Goal: Task Accomplishment & Management: Use online tool/utility

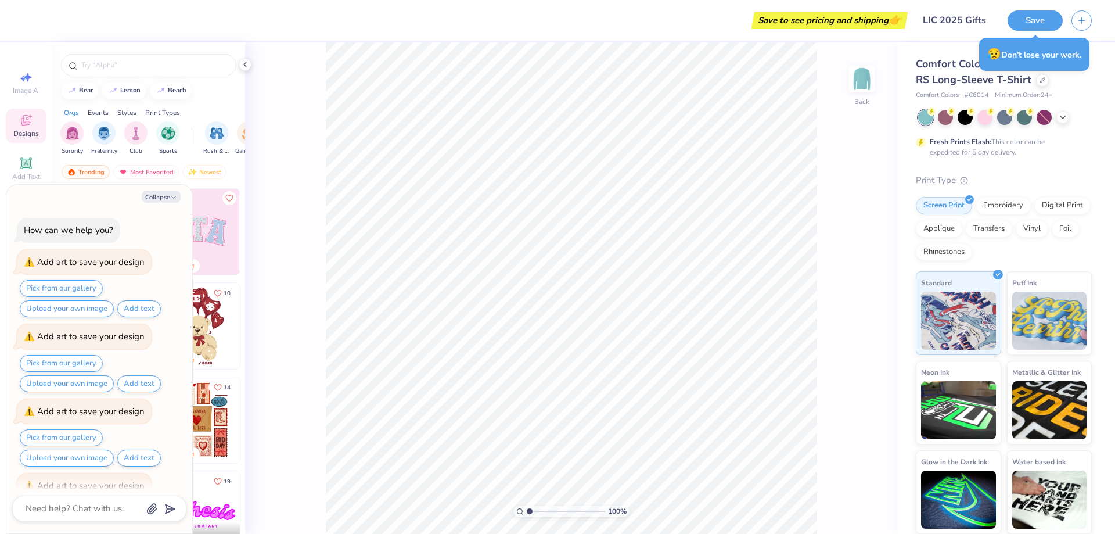
scroll to position [57, 0]
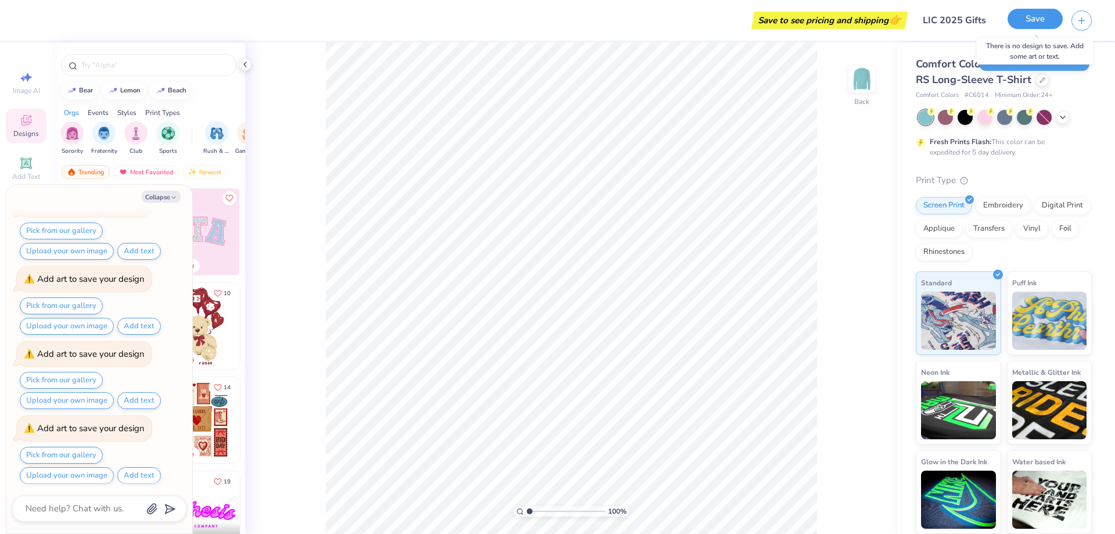
click at [1037, 24] on button "Save" at bounding box center [1034, 19] width 55 height 20
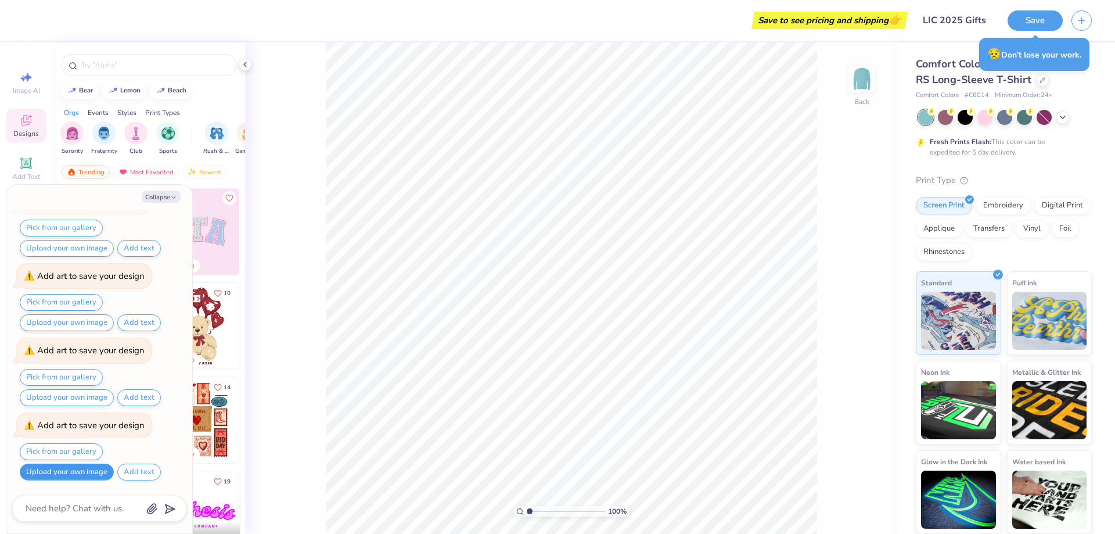
click at [97, 476] on button "Upload your own image" at bounding box center [67, 471] width 94 height 17
type textarea "x"
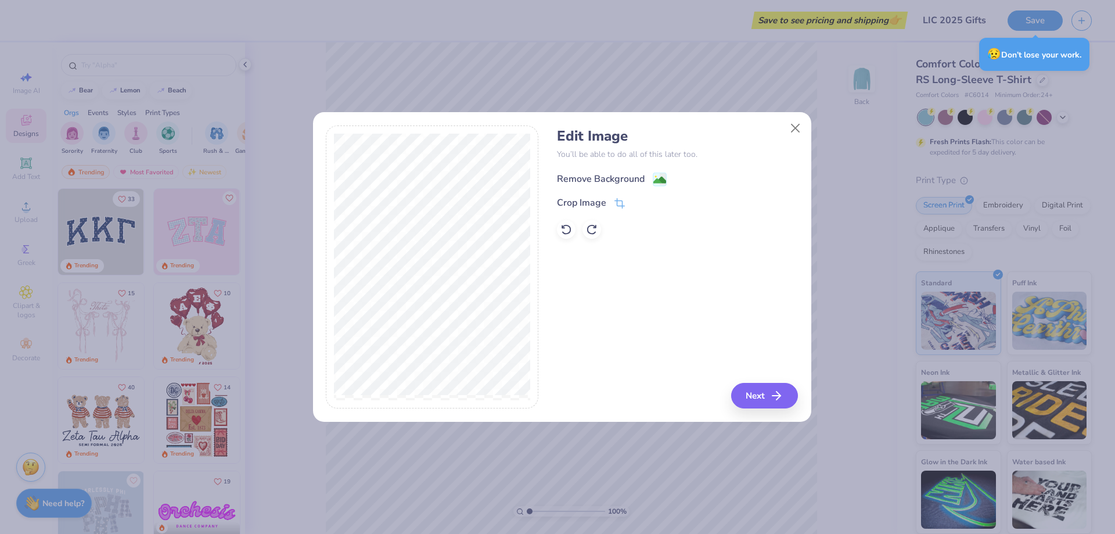
click at [644, 175] on div "Remove Background" at bounding box center [601, 179] width 88 height 14
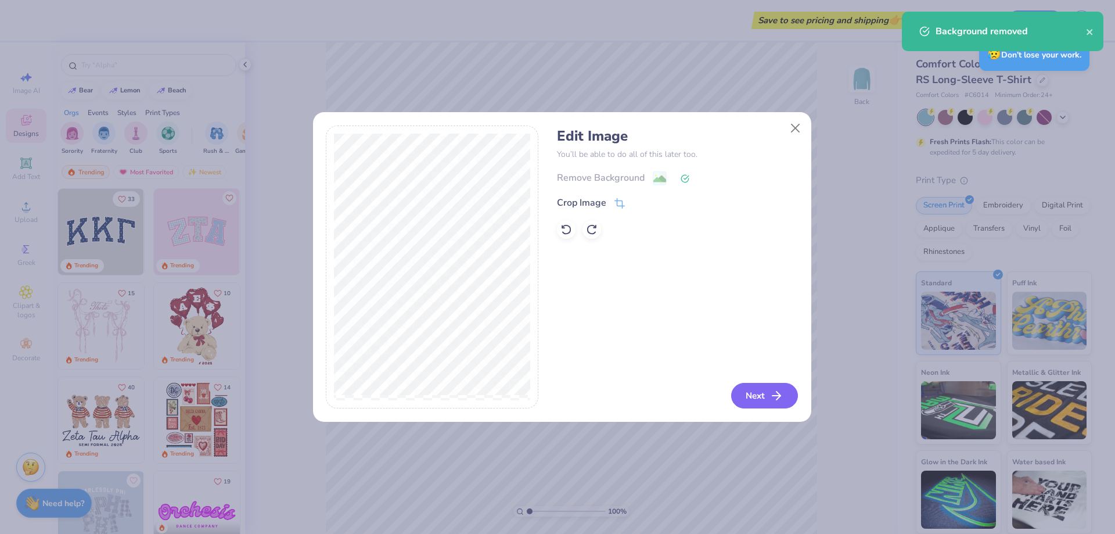
click at [766, 394] on button "Next" at bounding box center [764, 396] width 67 height 26
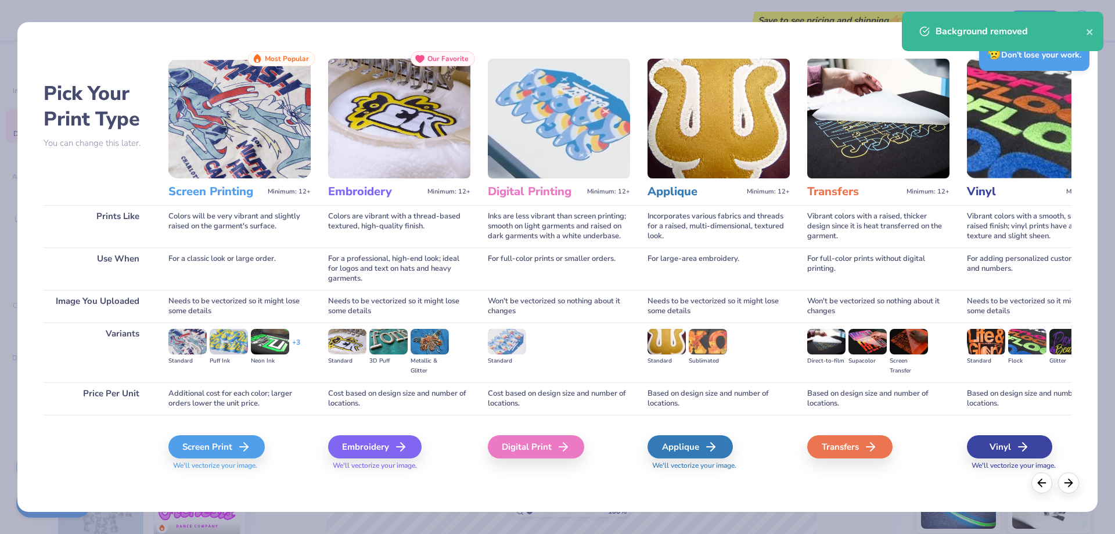
click at [254, 135] on img at bounding box center [239, 119] width 142 height 120
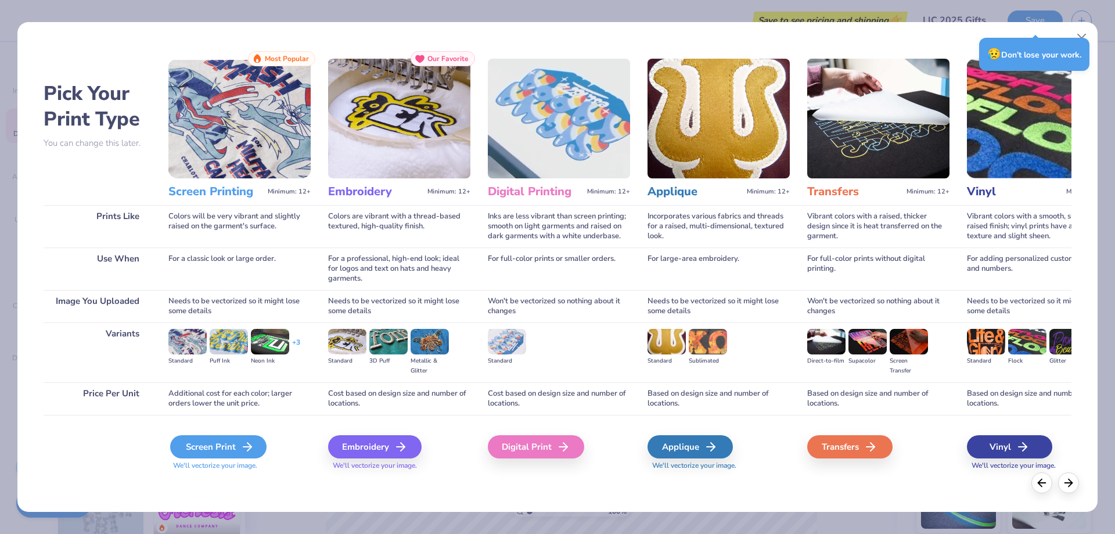
click at [231, 442] on div "Screen Print" at bounding box center [218, 446] width 96 height 23
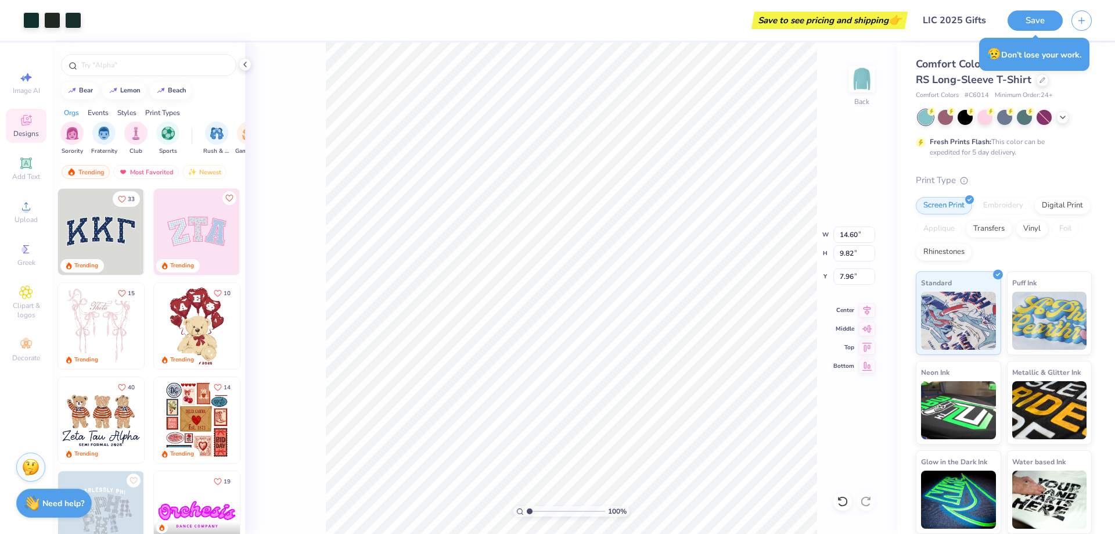
type input "7.06"
type input "4.75"
type input "3.00"
click at [1041, 20] on button "Save" at bounding box center [1034, 19] width 55 height 20
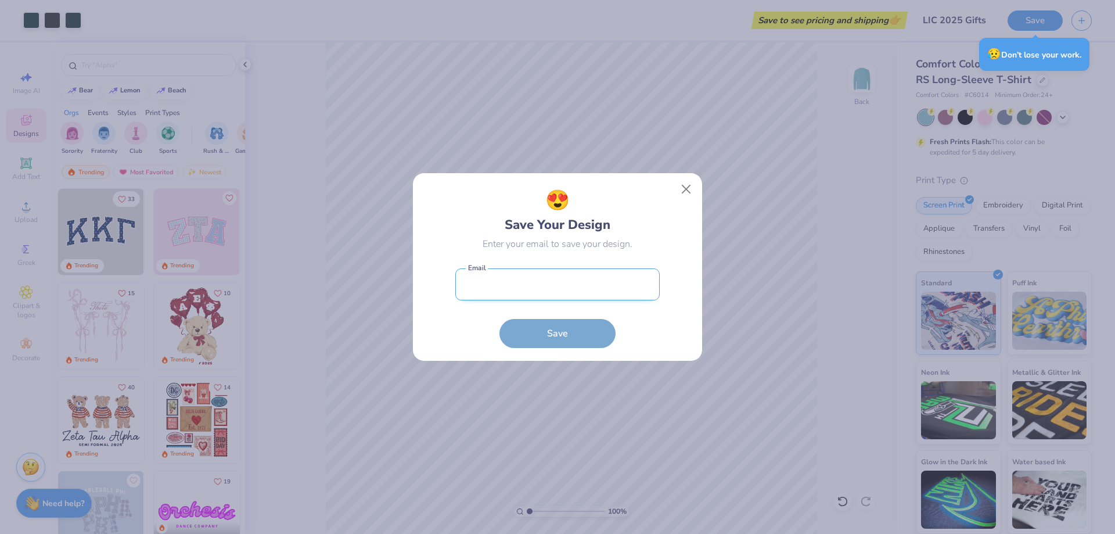
click at [593, 269] on input "email" at bounding box center [557, 284] width 204 height 32
type input "[EMAIL_ADDRESS][DOMAIN_NAME]"
click at [590, 330] on button "Save" at bounding box center [557, 330] width 116 height 29
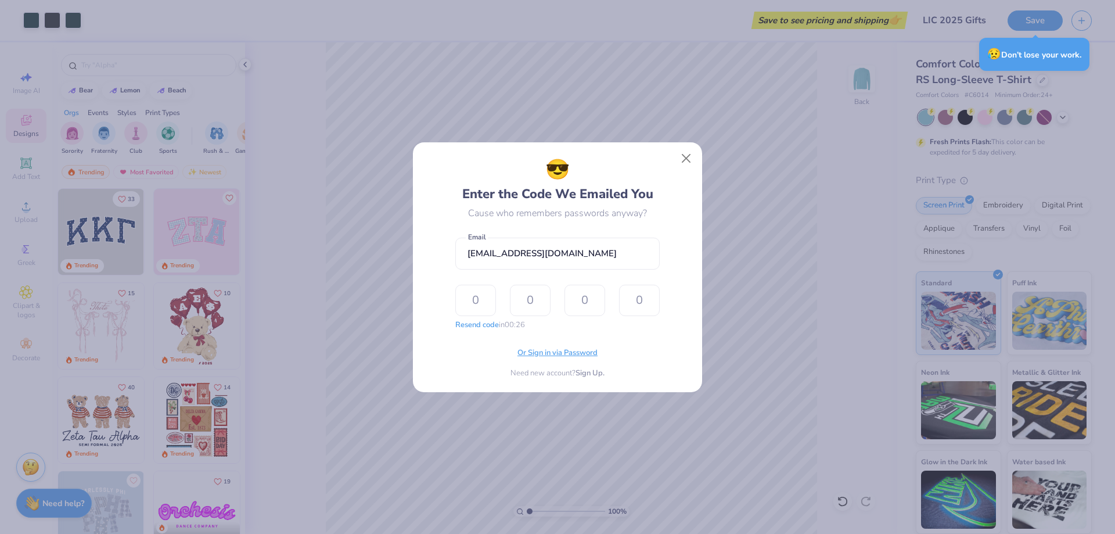
click at [571, 351] on span "Or Sign in via Password" at bounding box center [557, 353] width 80 height 12
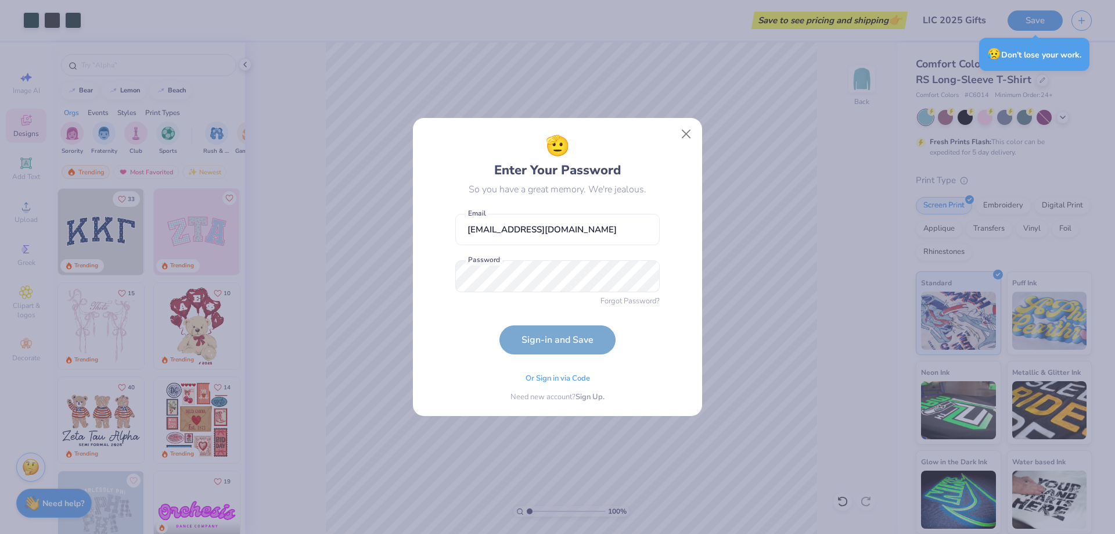
click at [649, 294] on form "[EMAIL_ADDRESS][DOMAIN_NAME] Email Password is a required field Password Forgot…" at bounding box center [557, 281] width 204 height 147
click at [651, 300] on span "Forgot Password?" at bounding box center [629, 300] width 59 height 12
click at [643, 297] on span "Forgot Password?" at bounding box center [629, 300] width 59 height 12
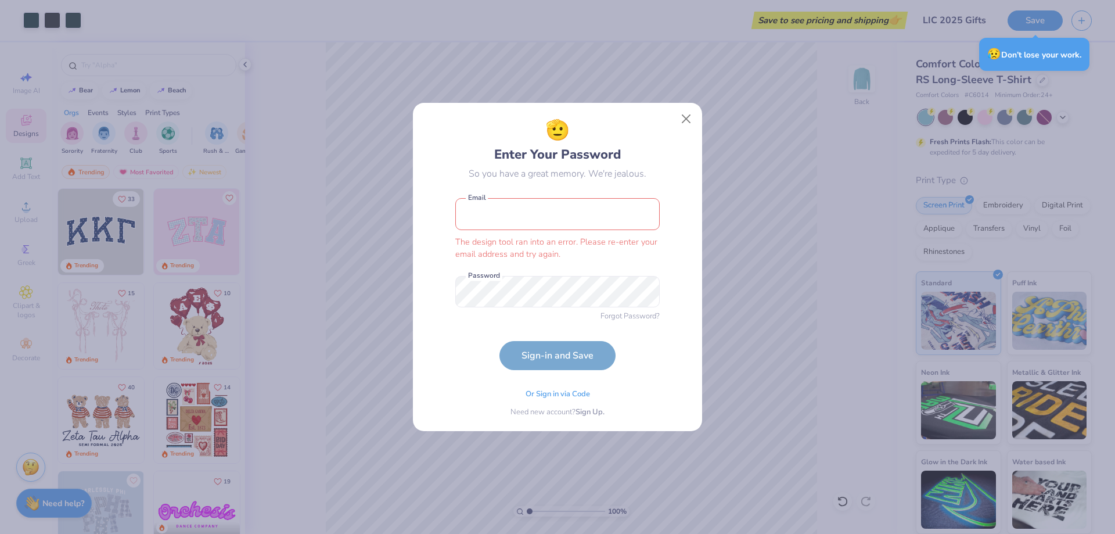
click at [564, 212] on input "email" at bounding box center [557, 214] width 204 height 32
type input "[EMAIL_ADDRESS][DOMAIN_NAME]"
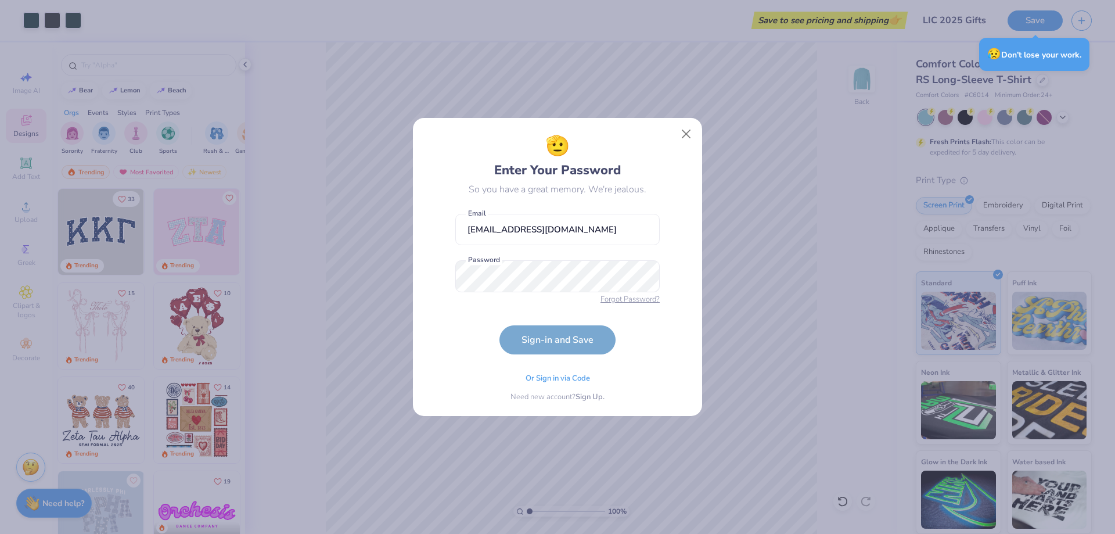
click at [642, 300] on span "Forgot Password?" at bounding box center [629, 300] width 59 height 12
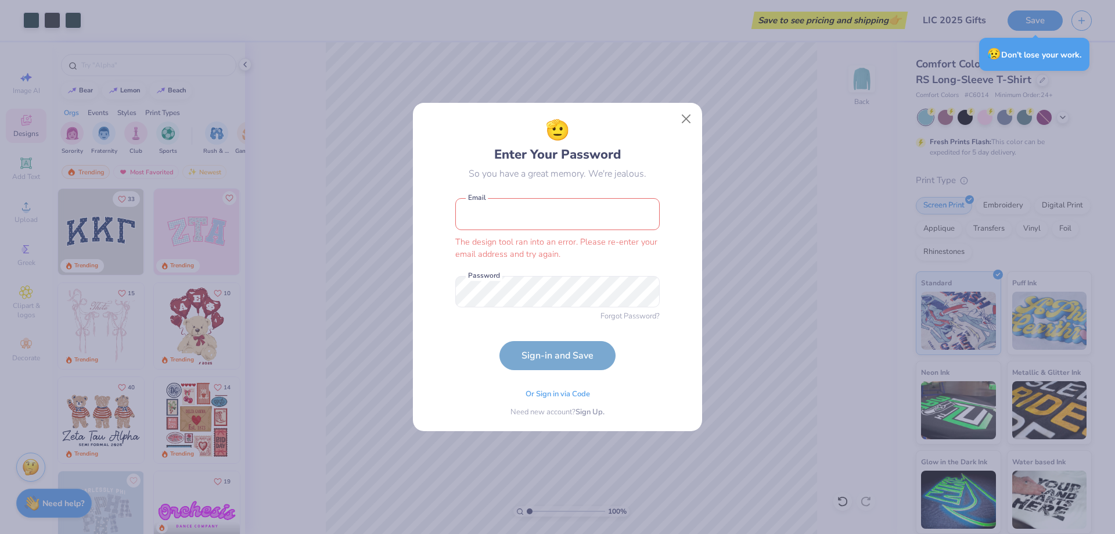
click at [524, 217] on input "email" at bounding box center [557, 214] width 204 height 32
type input "[EMAIL_ADDRESS][DOMAIN_NAME]"
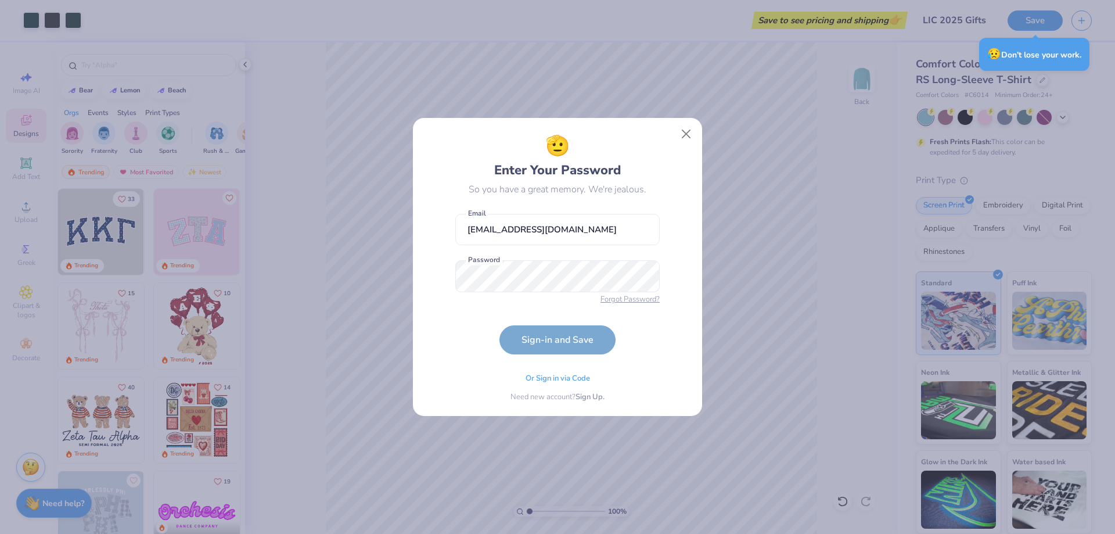
click at [630, 297] on span "Forgot Password?" at bounding box center [629, 300] width 59 height 12
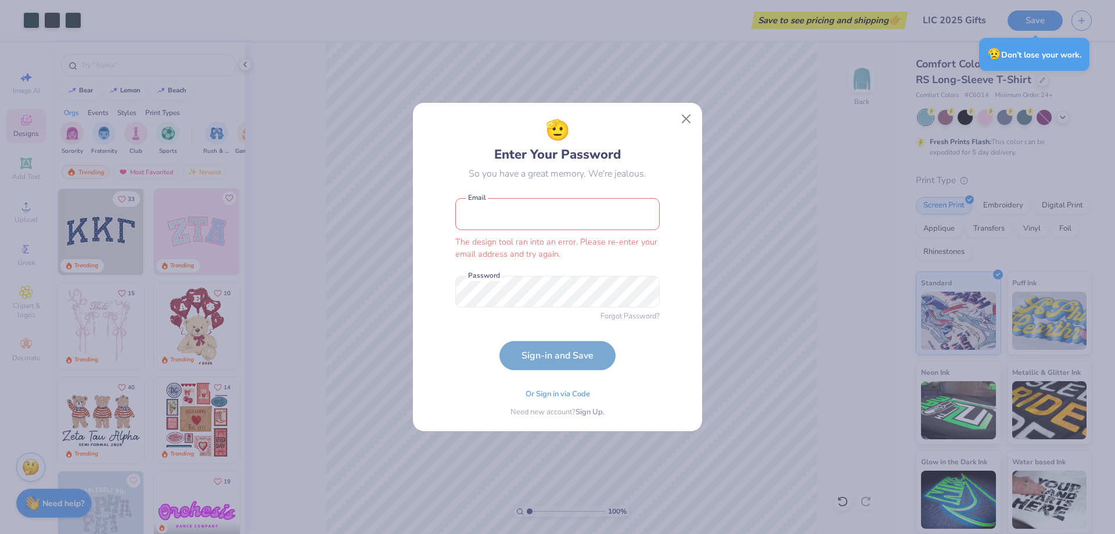
click at [579, 208] on input "email" at bounding box center [557, 214] width 204 height 32
type input "[EMAIL_ADDRESS][DOMAIN_NAME]"
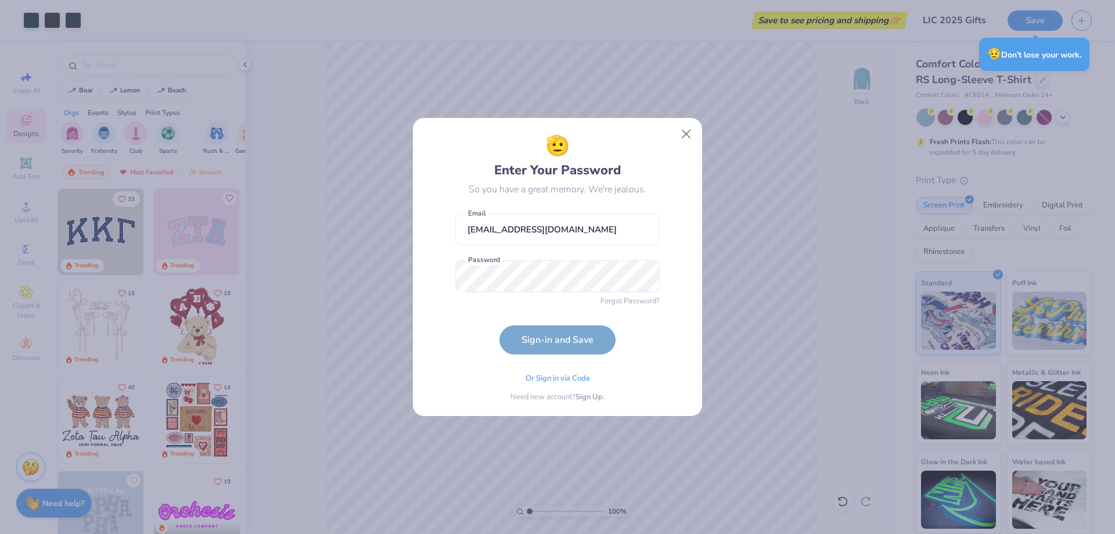
click at [589, 341] on form "[EMAIL_ADDRESS][DOMAIN_NAME] Email Password is a required field Password Forgot…" at bounding box center [557, 281] width 204 height 147
click at [626, 300] on span "Forgot Password?" at bounding box center [629, 300] width 59 height 12
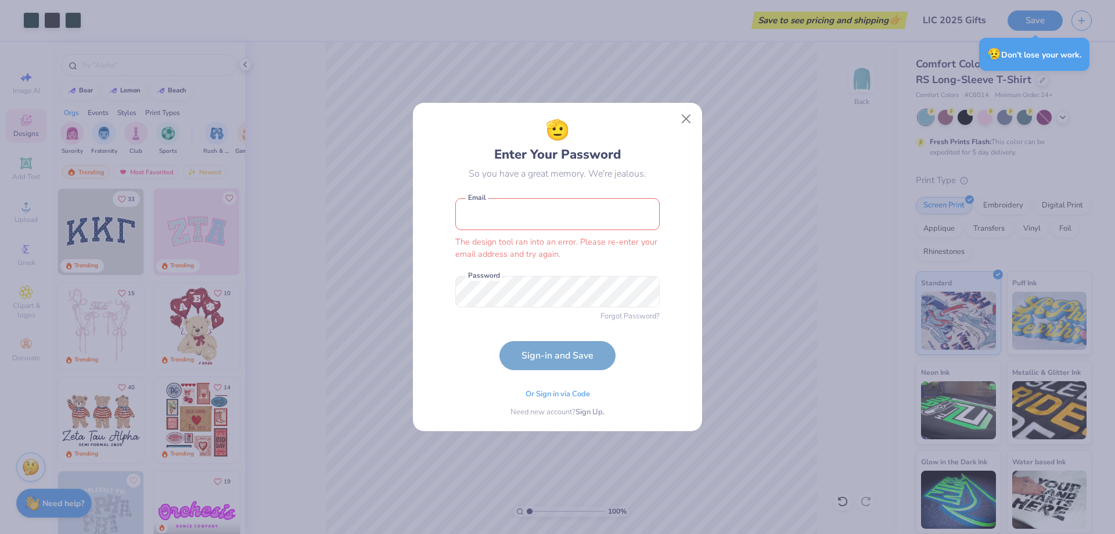
click at [553, 207] on input "email" at bounding box center [557, 214] width 204 height 32
type input "[EMAIL_ADDRESS][DOMAIN_NAME]"
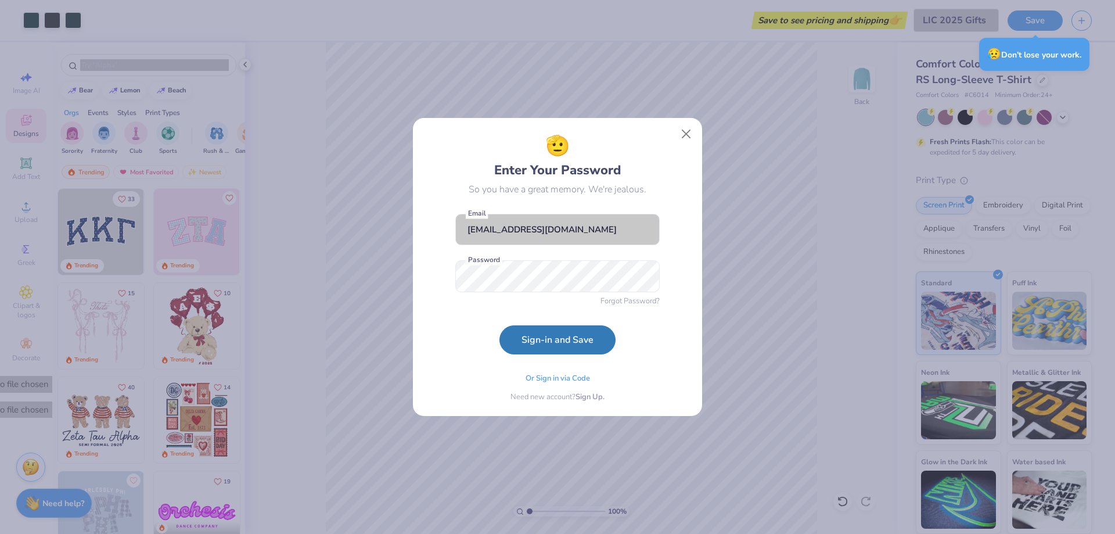
click at [619, 533] on com-br-cp at bounding box center [557, 537] width 1115 height 0
click at [579, 336] on button "Sign-in and Save" at bounding box center [557, 336] width 116 height 29
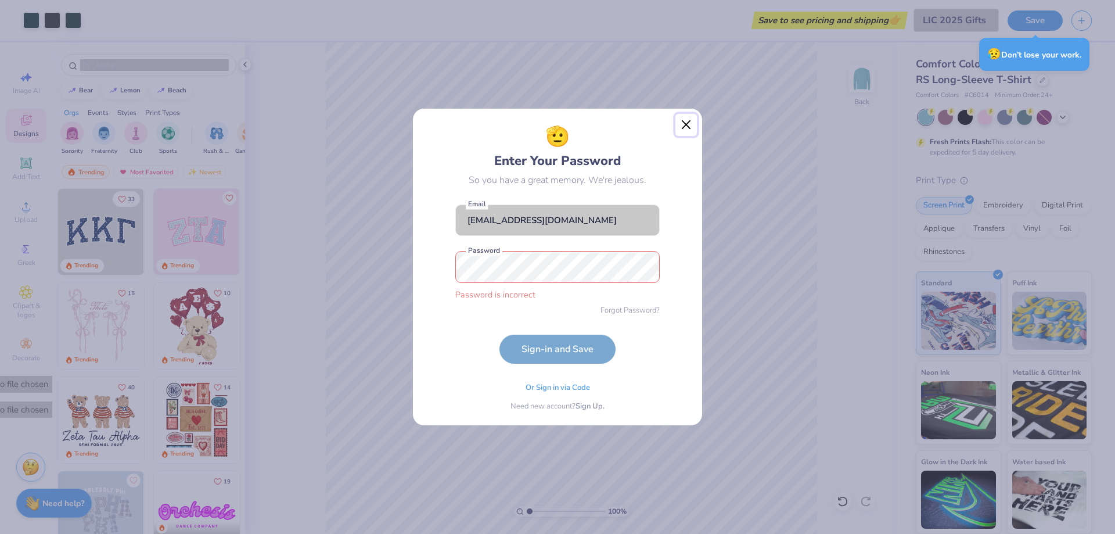
click at [683, 121] on button "Close" at bounding box center [686, 125] width 22 height 22
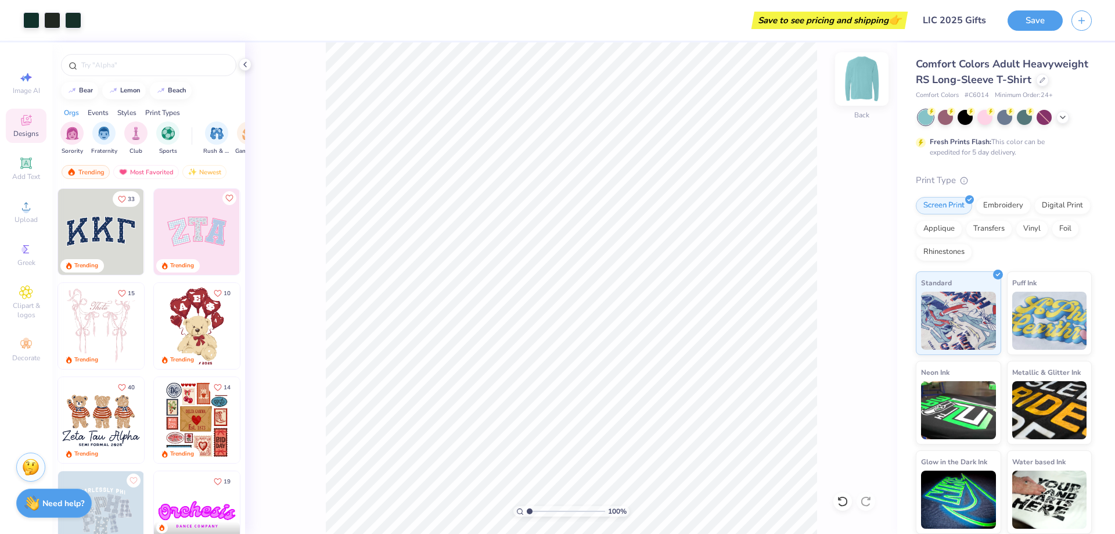
click at [860, 69] on img at bounding box center [861, 79] width 46 height 46
click at [1025, 25] on button "Save" at bounding box center [1034, 19] width 55 height 20
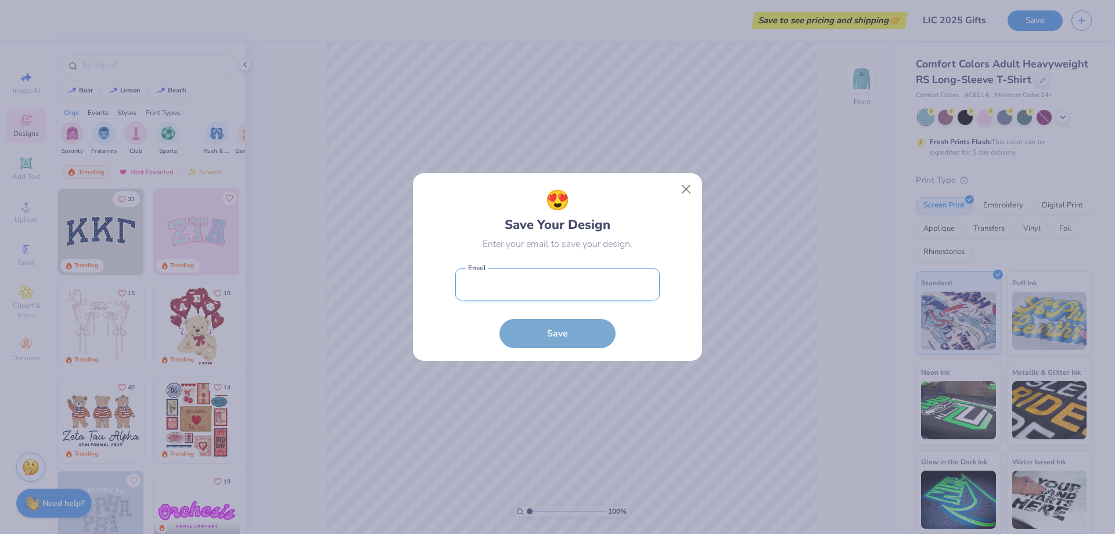
click at [598, 284] on input "email" at bounding box center [557, 284] width 204 height 32
type input "[EMAIL_ADDRESS][DOMAIN_NAME]"
click at [689, 188] on button "Close" at bounding box center [686, 189] width 22 height 22
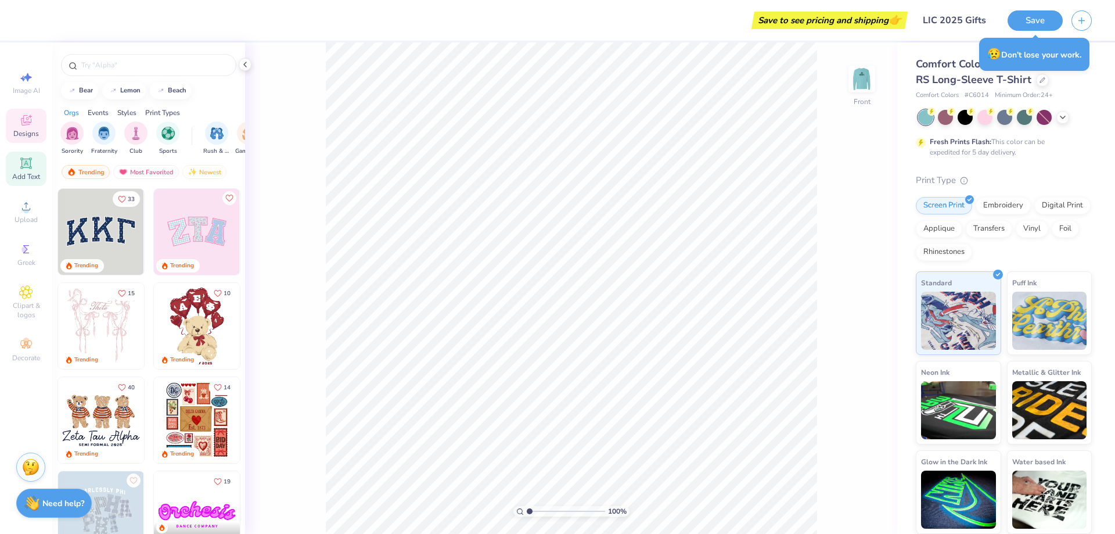
click at [30, 170] on div "Add Text" at bounding box center [26, 169] width 41 height 34
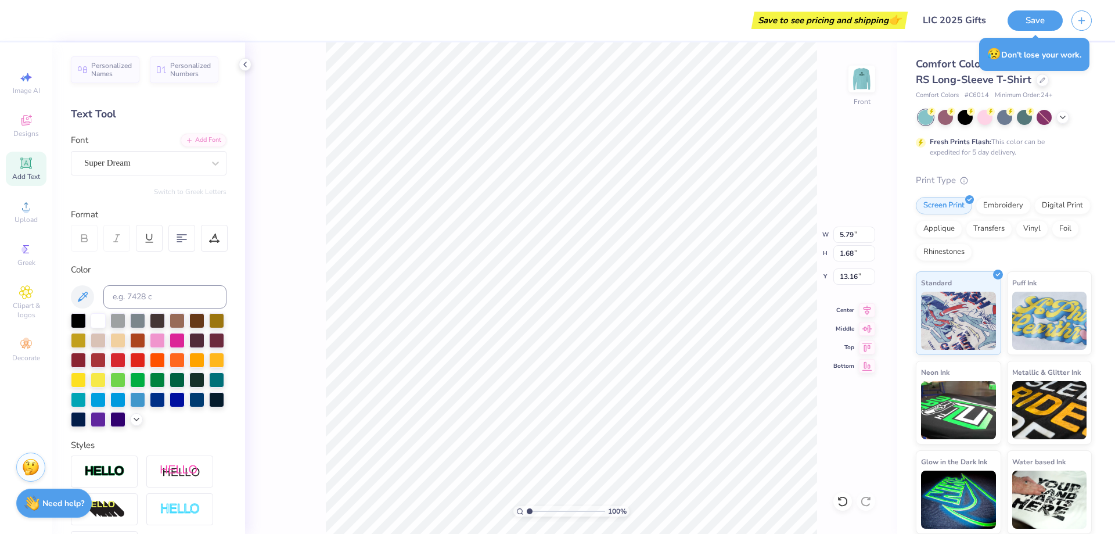
scroll to position [10, 2]
type textarea "LIC Crew"
click at [157, 163] on div "Super Dream" at bounding box center [144, 163] width 122 height 18
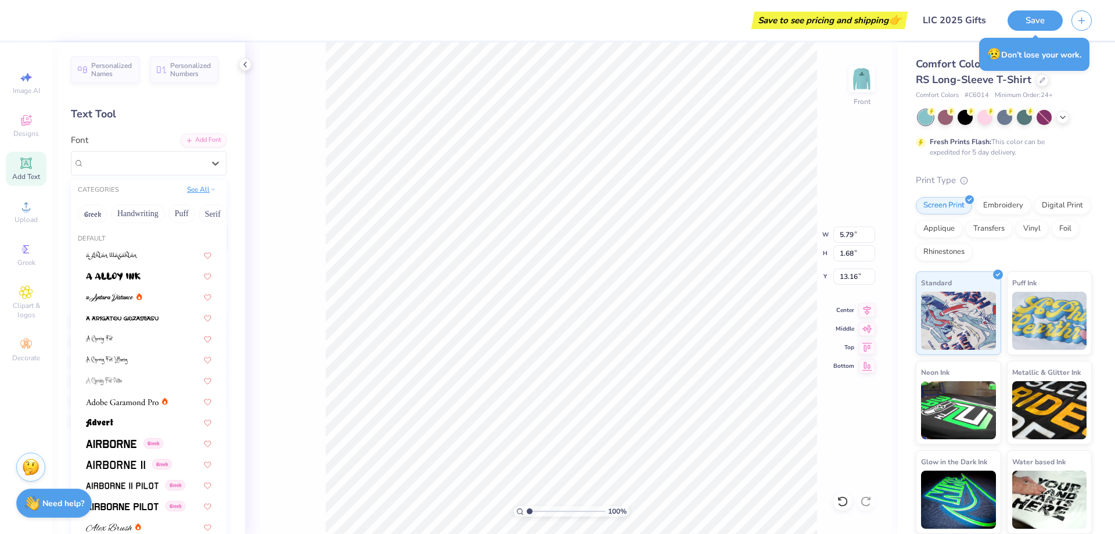
click at [197, 192] on button "See All" at bounding box center [201, 189] width 36 height 12
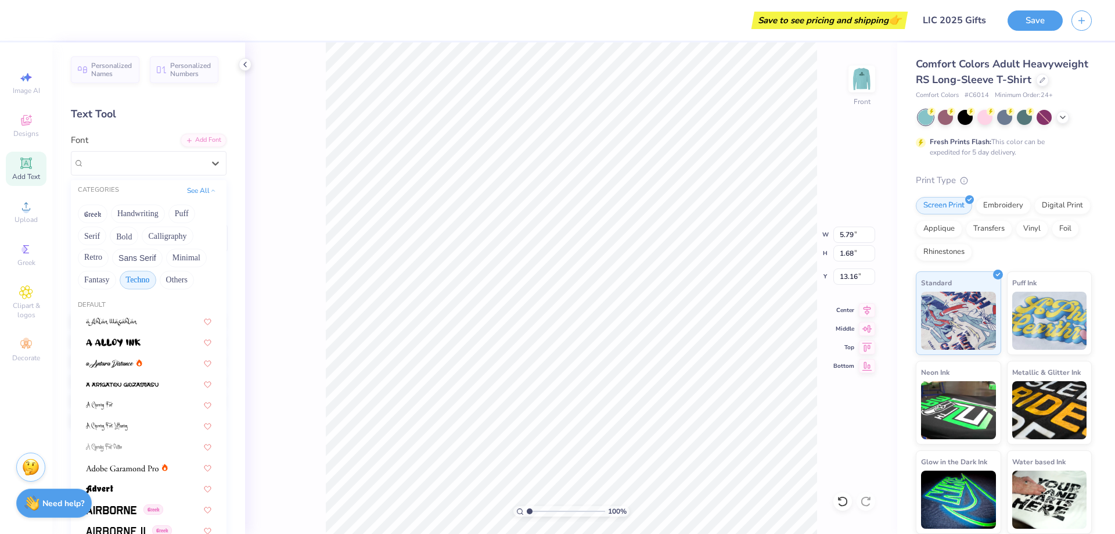
click at [138, 281] on button "Techno" at bounding box center [138, 280] width 37 height 19
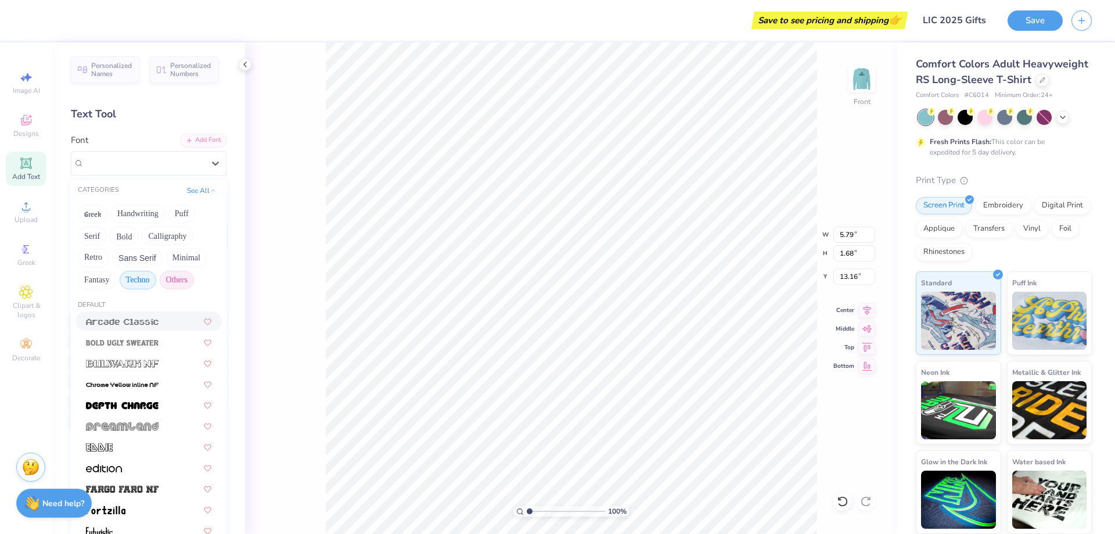
click at [171, 275] on button "Others" at bounding box center [177, 280] width 34 height 19
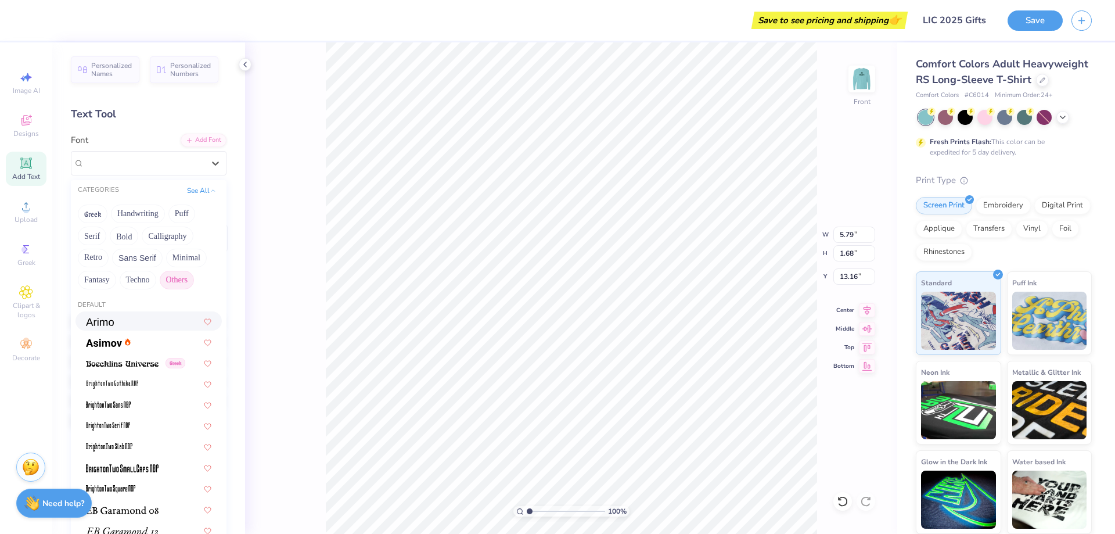
click at [141, 322] on div at bounding box center [148, 321] width 125 height 12
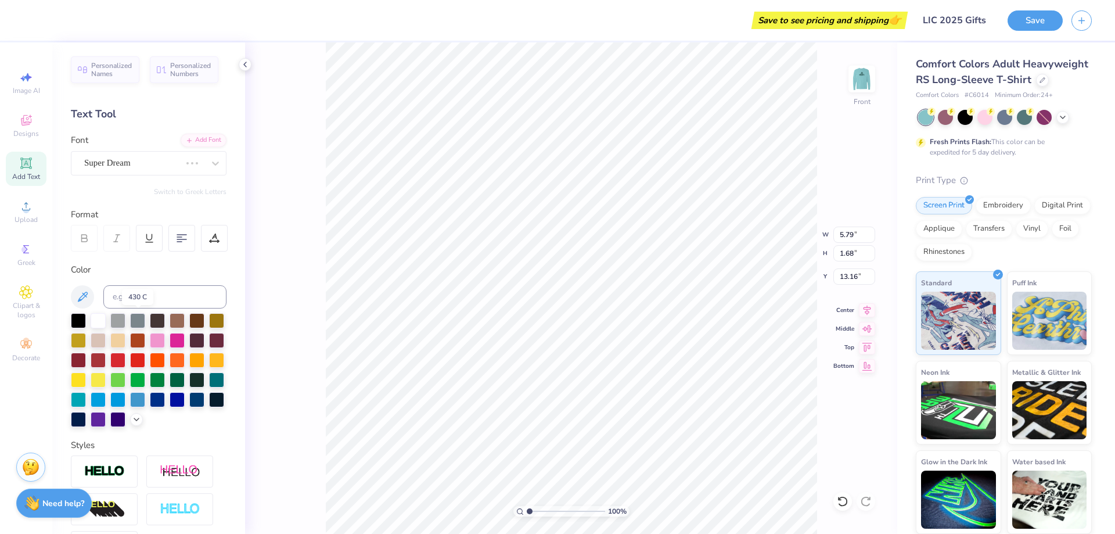
scroll to position [10, 3]
click at [181, 175] on div "Personalized Names Personalized Numbers Text Tool Add Font Font Arimo Switch to…" at bounding box center [148, 287] width 193 height 491
click at [185, 167] on div "Arimo" at bounding box center [144, 163] width 122 height 18
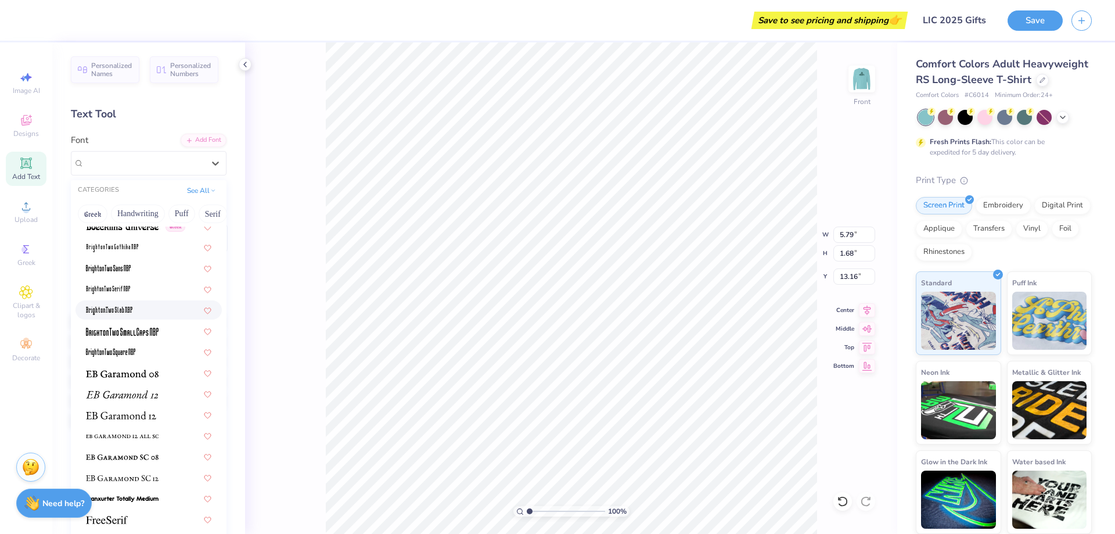
scroll to position [75, 0]
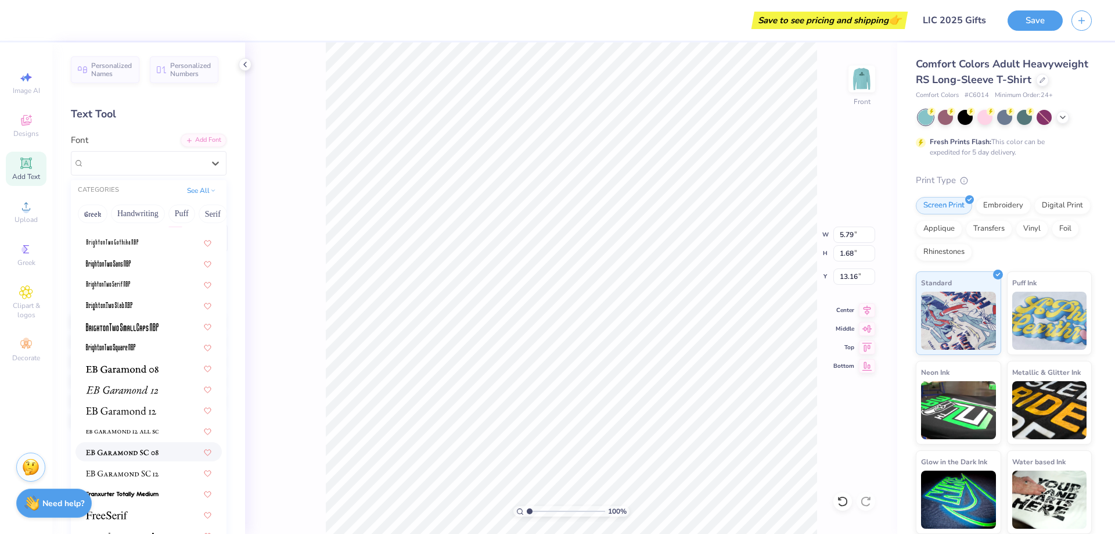
click at [139, 445] on span at bounding box center [122, 451] width 73 height 12
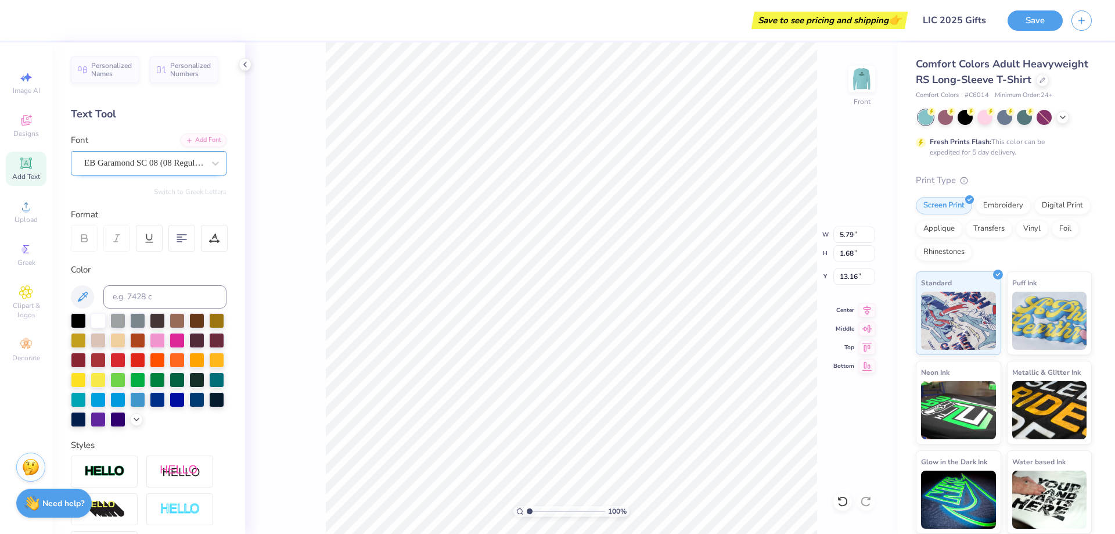
click at [181, 167] on div "EB Garamond SC 08 (08 Regular)" at bounding box center [144, 163] width 122 height 18
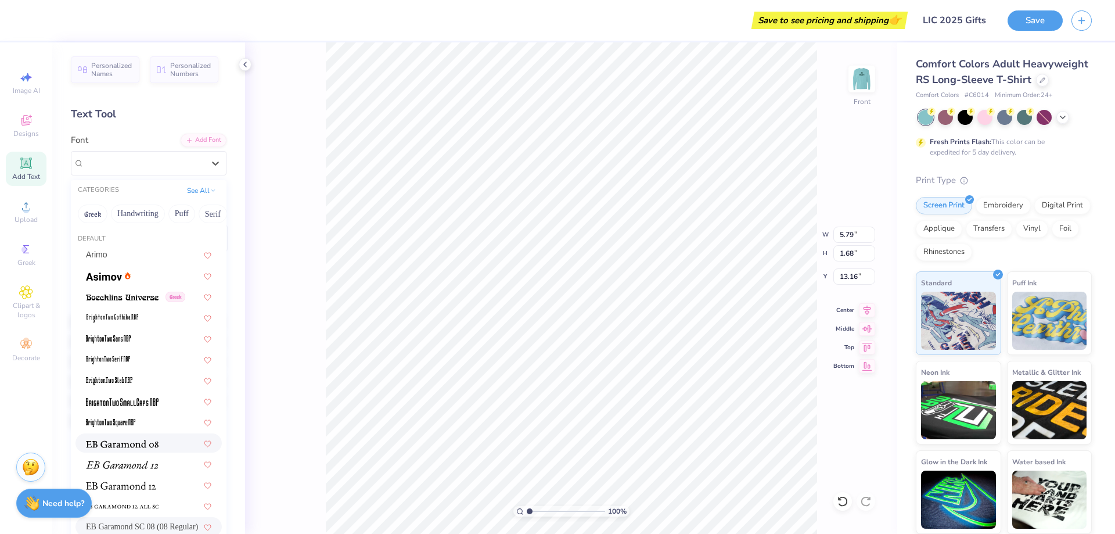
click at [132, 445] on img at bounding box center [122, 443] width 73 height 8
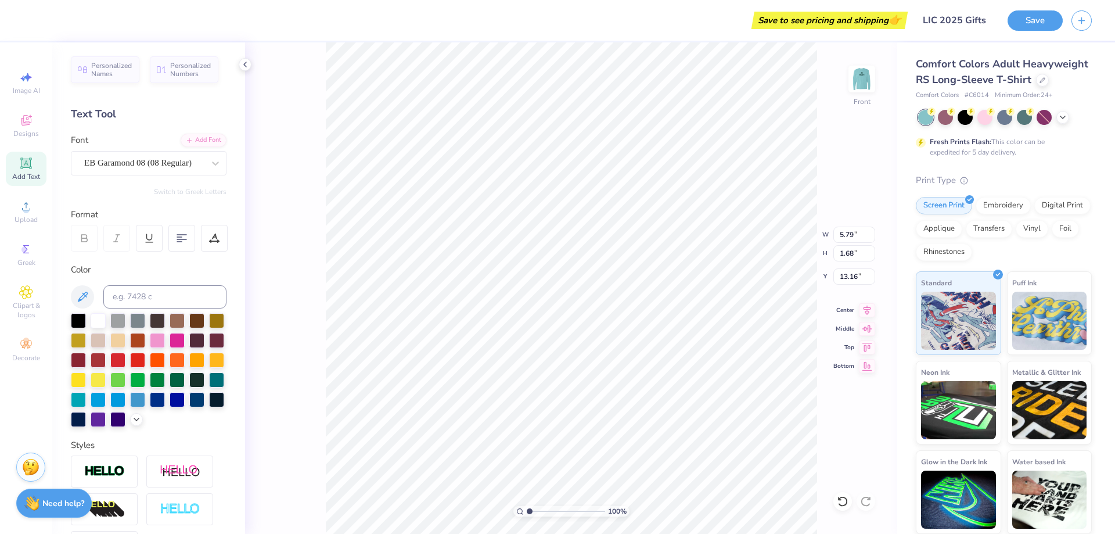
scroll to position [10, 2]
type input "3.00"
click at [84, 316] on div at bounding box center [78, 319] width 15 height 15
click at [200, 268] on div "Color" at bounding box center [149, 269] width 156 height 13
type textarea "LIC CREW"
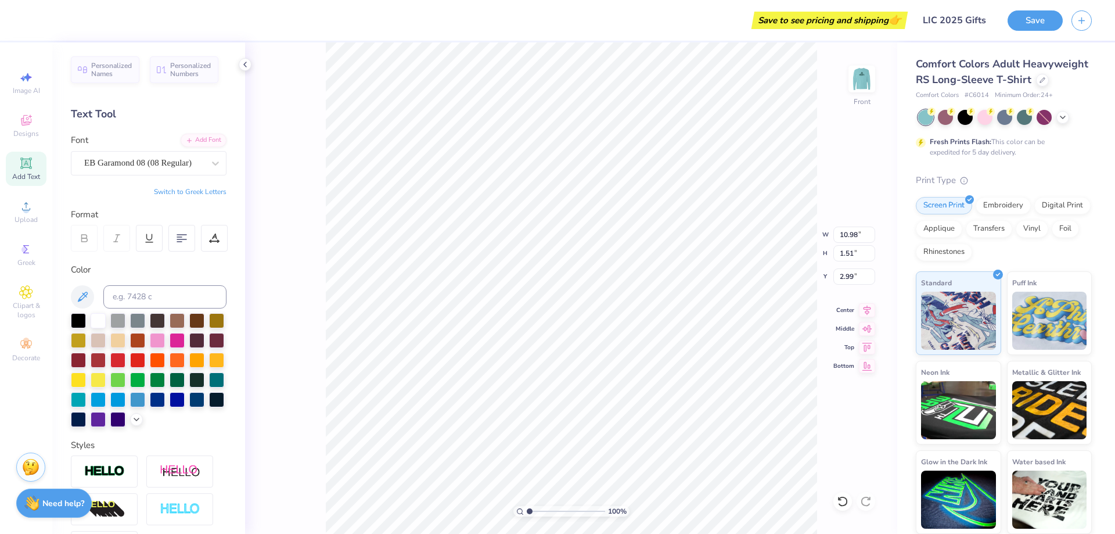
scroll to position [10, 3]
type textarea "LIC TEAM"
click at [288, 156] on div "100 % Front W 10.98 10.98 " H 1.51 1.51 " Y 2.99 2.99 " Center Middle Top Bottom" at bounding box center [571, 287] width 652 height 491
click at [862, 77] on img at bounding box center [861, 79] width 46 height 46
click at [862, 77] on img at bounding box center [861, 78] width 23 height 23
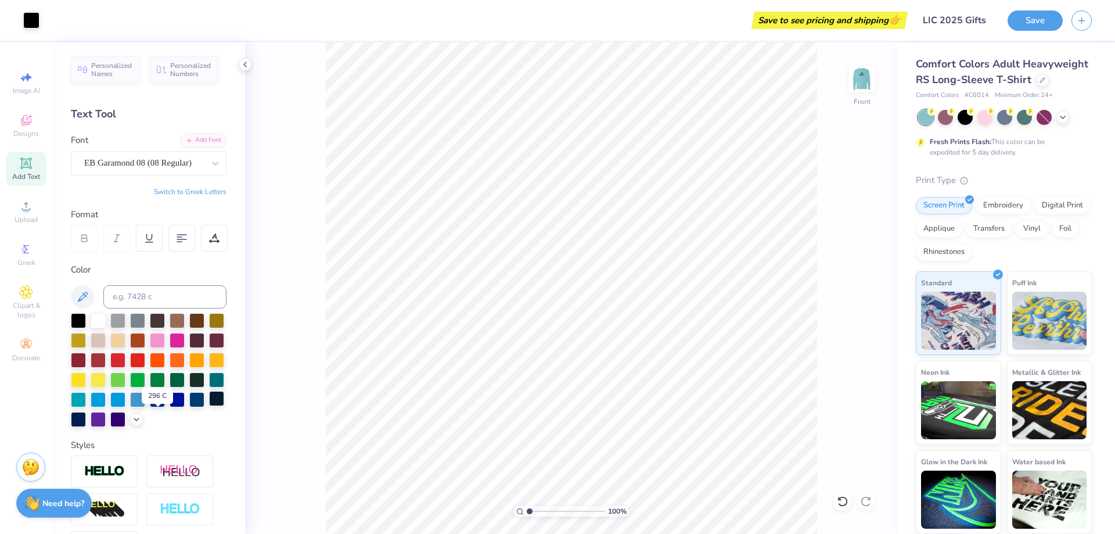
click at [209, 406] on div at bounding box center [216, 398] width 15 height 15
click at [86, 421] on div at bounding box center [78, 417] width 15 height 15
click at [106, 358] on div at bounding box center [98, 358] width 15 height 15
click at [209, 406] on div at bounding box center [216, 398] width 15 height 15
click at [170, 427] on div at bounding box center [149, 370] width 156 height 114
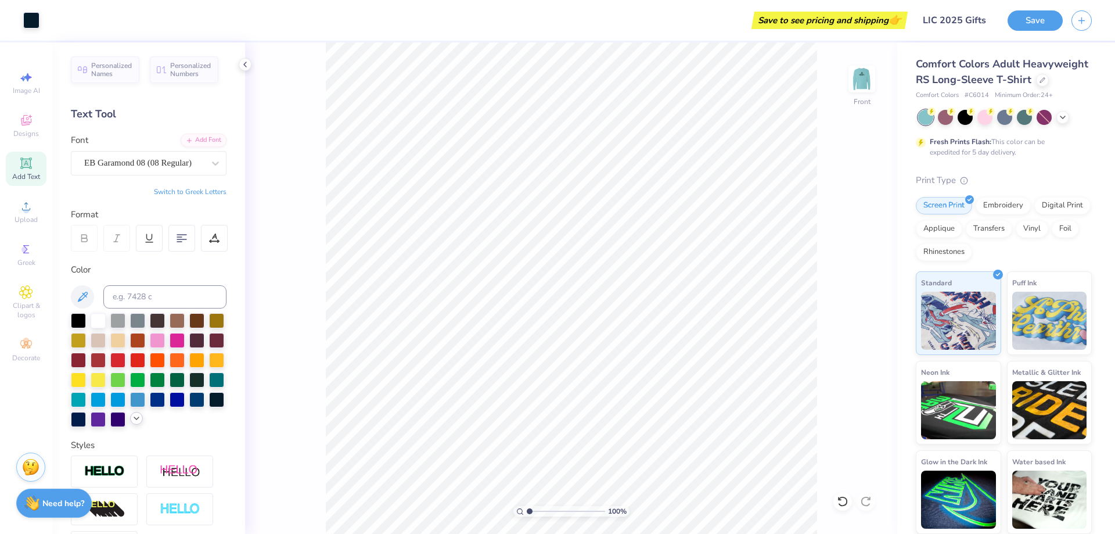
click at [132, 423] on icon at bounding box center [136, 417] width 9 height 9
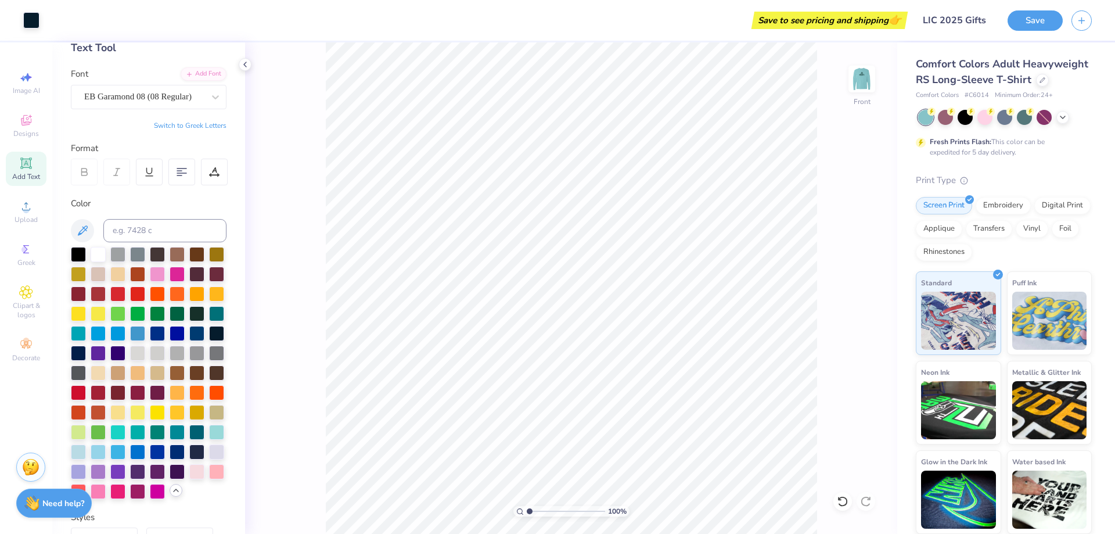
scroll to position [116, 0]
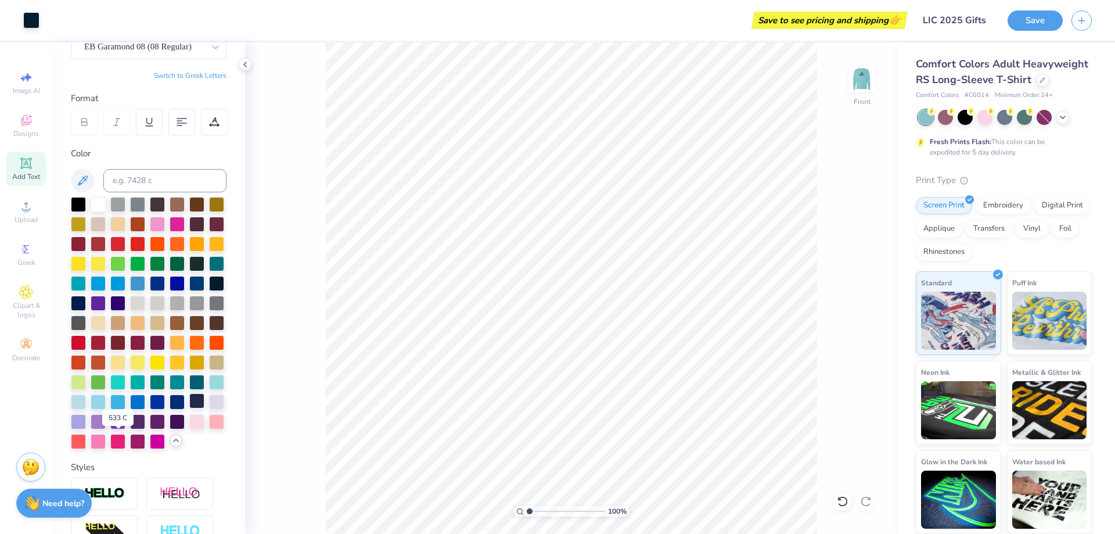
click at [189, 408] on div at bounding box center [196, 400] width 15 height 15
click at [157, 204] on div at bounding box center [157, 203] width 15 height 15
click at [219, 147] on div "Personalized Names Personalized Numbers Text Tool Add Font Font EB Garamond 08 …" at bounding box center [148, 287] width 193 height 491
type input "3.00"
click at [828, 124] on div "100 % Front W 10.56 10.56 " H 1.51 1.51 " Y 3.00 3.00 " Center Middle Top Bottom" at bounding box center [571, 287] width 652 height 491
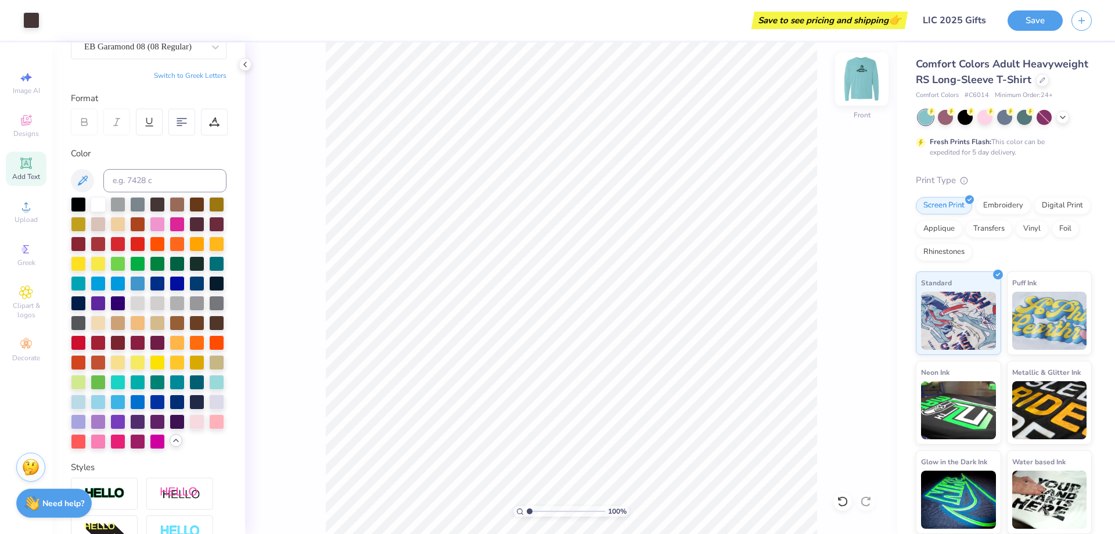
click at [860, 78] on img at bounding box center [861, 79] width 46 height 46
click at [869, 85] on img at bounding box center [861, 79] width 46 height 46
click at [864, 85] on img at bounding box center [861, 79] width 46 height 46
click at [823, 157] on div "100 % Back W 7.06 7.06 " H 4.75 4.75 " Y 3.00 3.00 " Center Middle Top Bottom" at bounding box center [571, 287] width 652 height 491
click at [867, 77] on img at bounding box center [861, 79] width 46 height 46
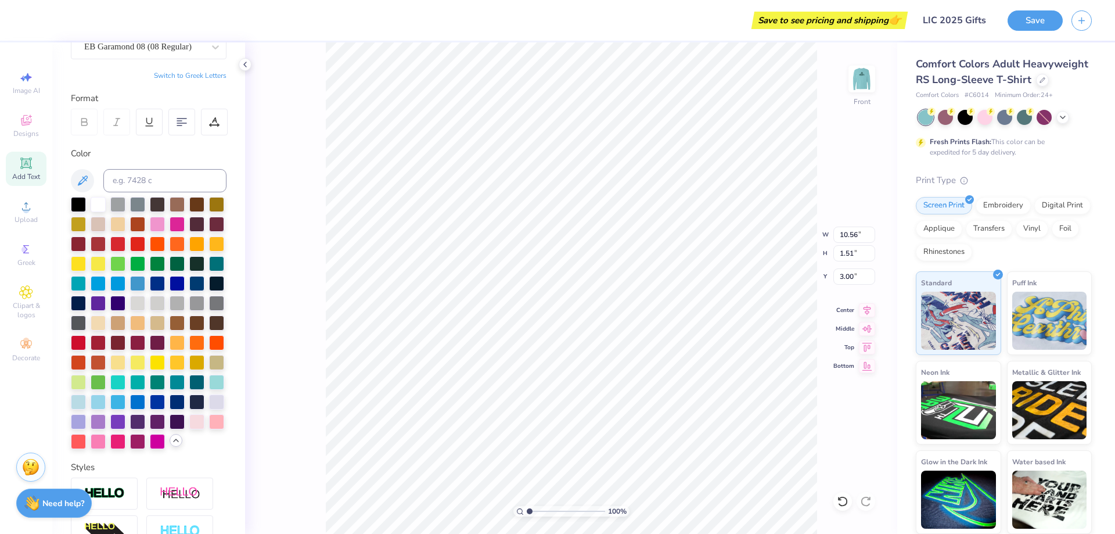
scroll to position [10, 5]
type textarea "CREW MEMBER"
type input "13.06"
type input "1.19"
type input "3.00"
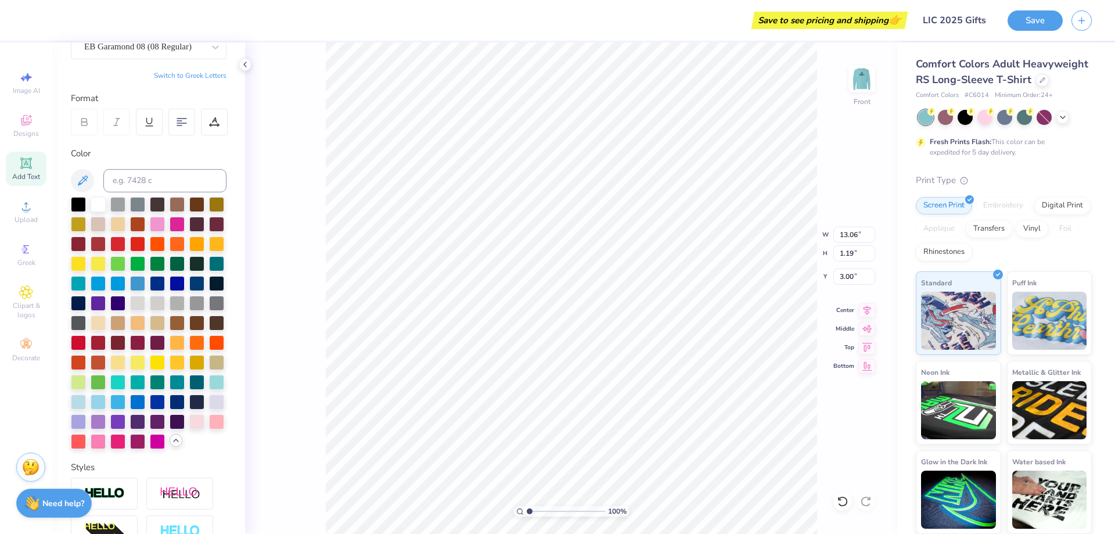
click at [855, 139] on div "100 % Front W 13.06 13.06 " H 1.19 1.19 " Y 3.00 3.00 " Center Middle Top Bottom" at bounding box center [571, 287] width 652 height 491
